Goal: Transaction & Acquisition: Subscribe to service/newsletter

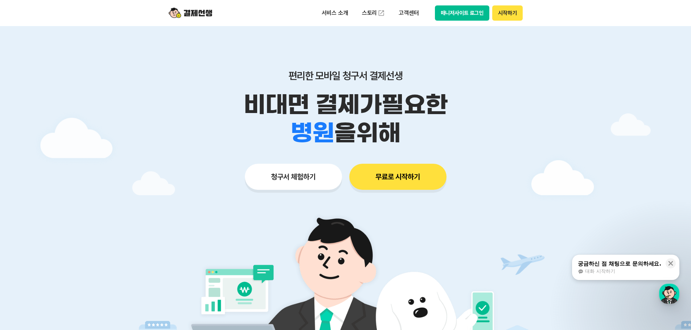
click at [507, 11] on button "시작하기" at bounding box center [507, 12] width 30 height 15
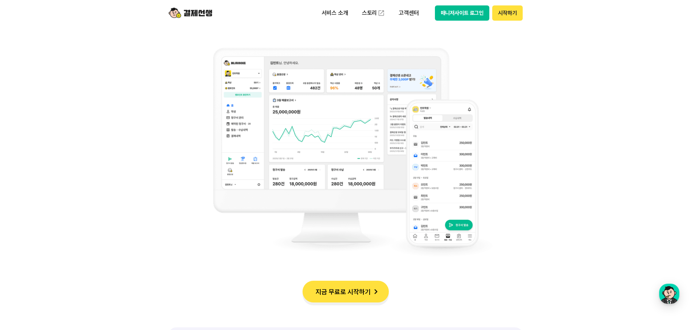
scroll to position [617, 0]
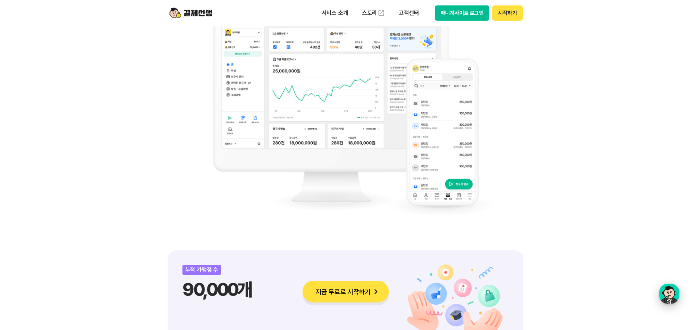
click at [673, 296] on div "button" at bounding box center [669, 294] width 20 height 20
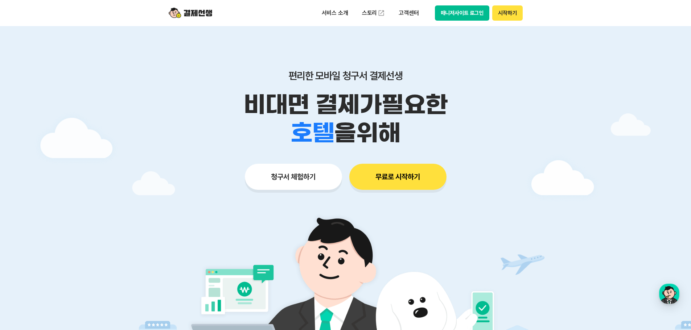
click at [207, 13] on img at bounding box center [191, 13] width 44 height 14
click at [509, 15] on button "시작하기" at bounding box center [507, 12] width 30 height 15
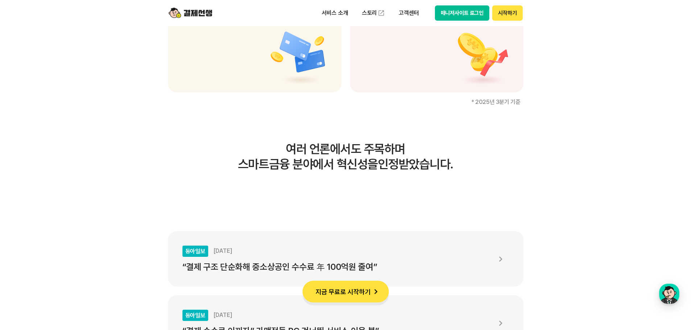
scroll to position [1161, 0]
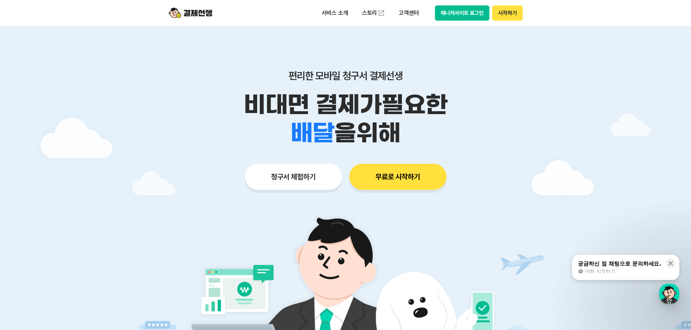
click at [411, 177] on button "무료로 시작하기" at bounding box center [397, 177] width 97 height 26
